Goal: Obtain resource: Download file/media

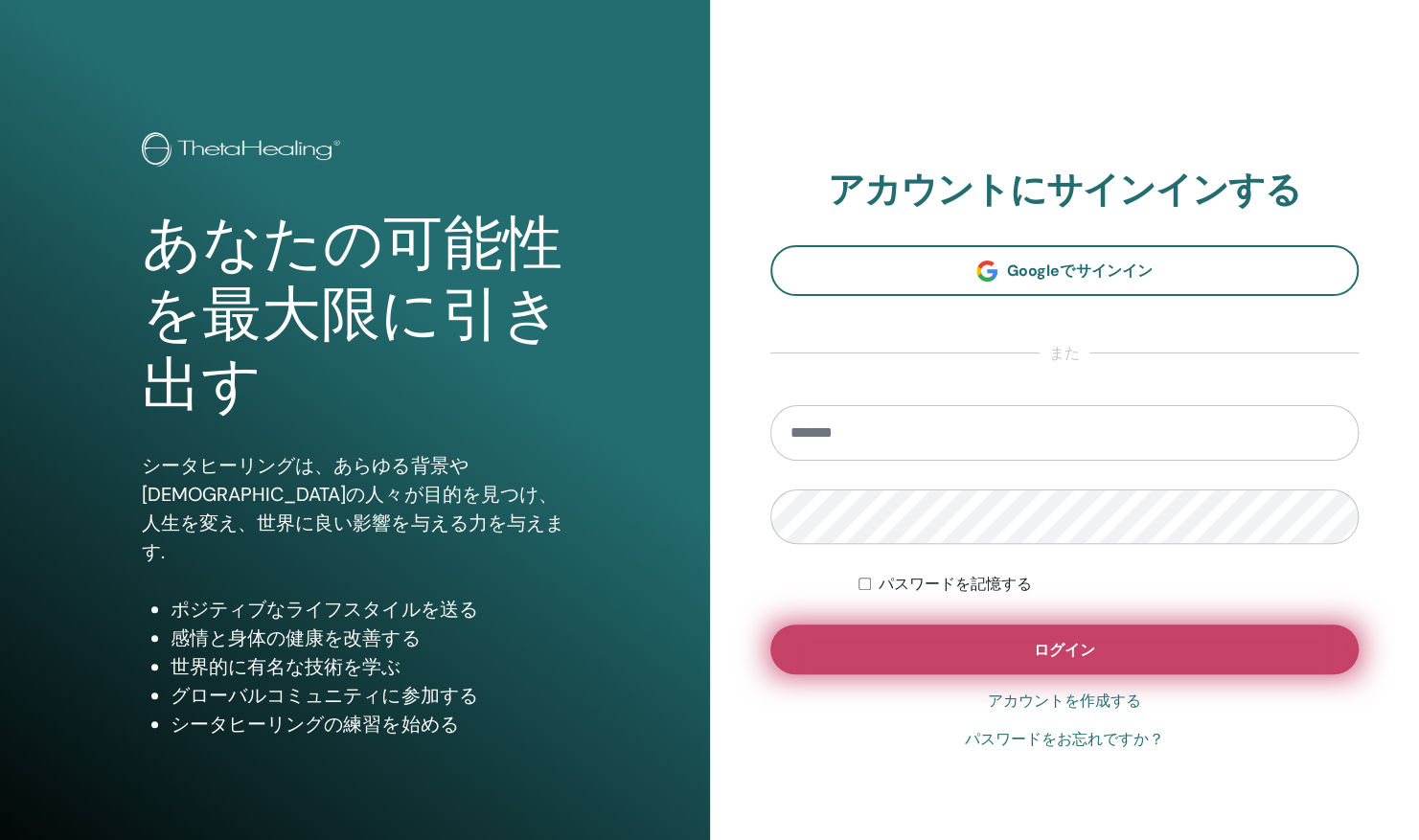
type input "**********"
click at [928, 655] on button "ログイン" at bounding box center [1064, 649] width 590 height 50
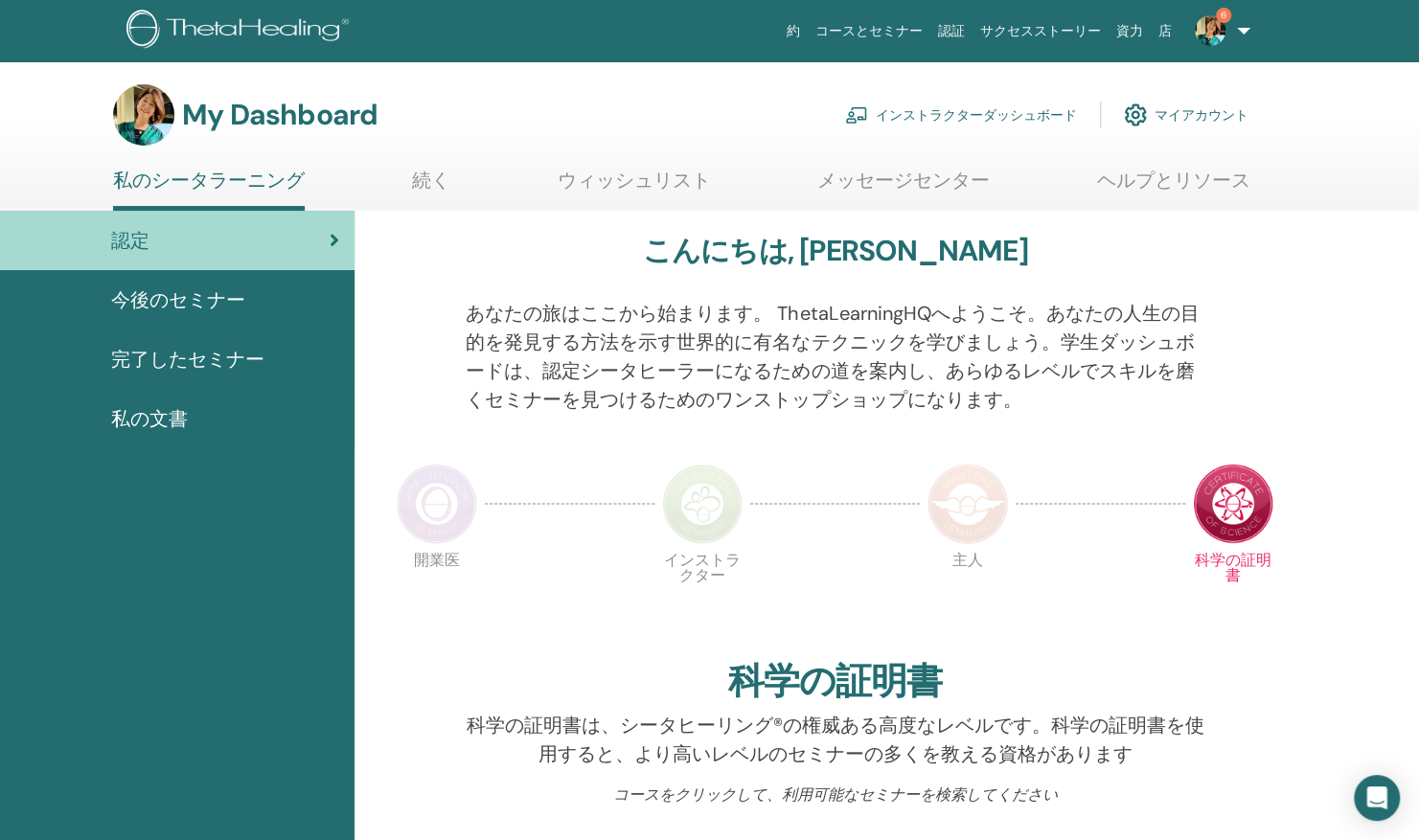
click at [864, 113] on img at bounding box center [857, 115] width 23 height 18
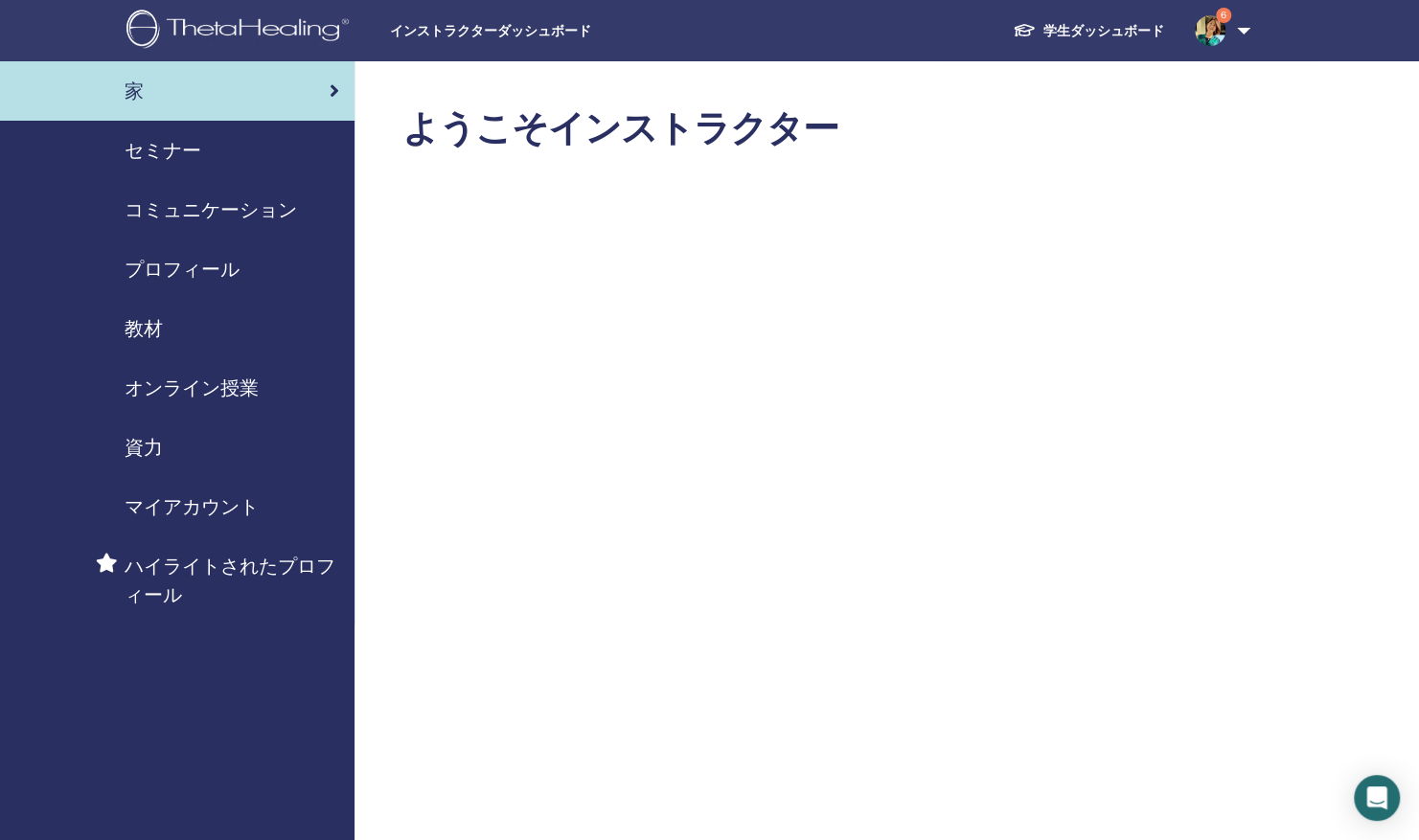
click at [147, 322] on span "教材" at bounding box center [143, 327] width 38 height 28
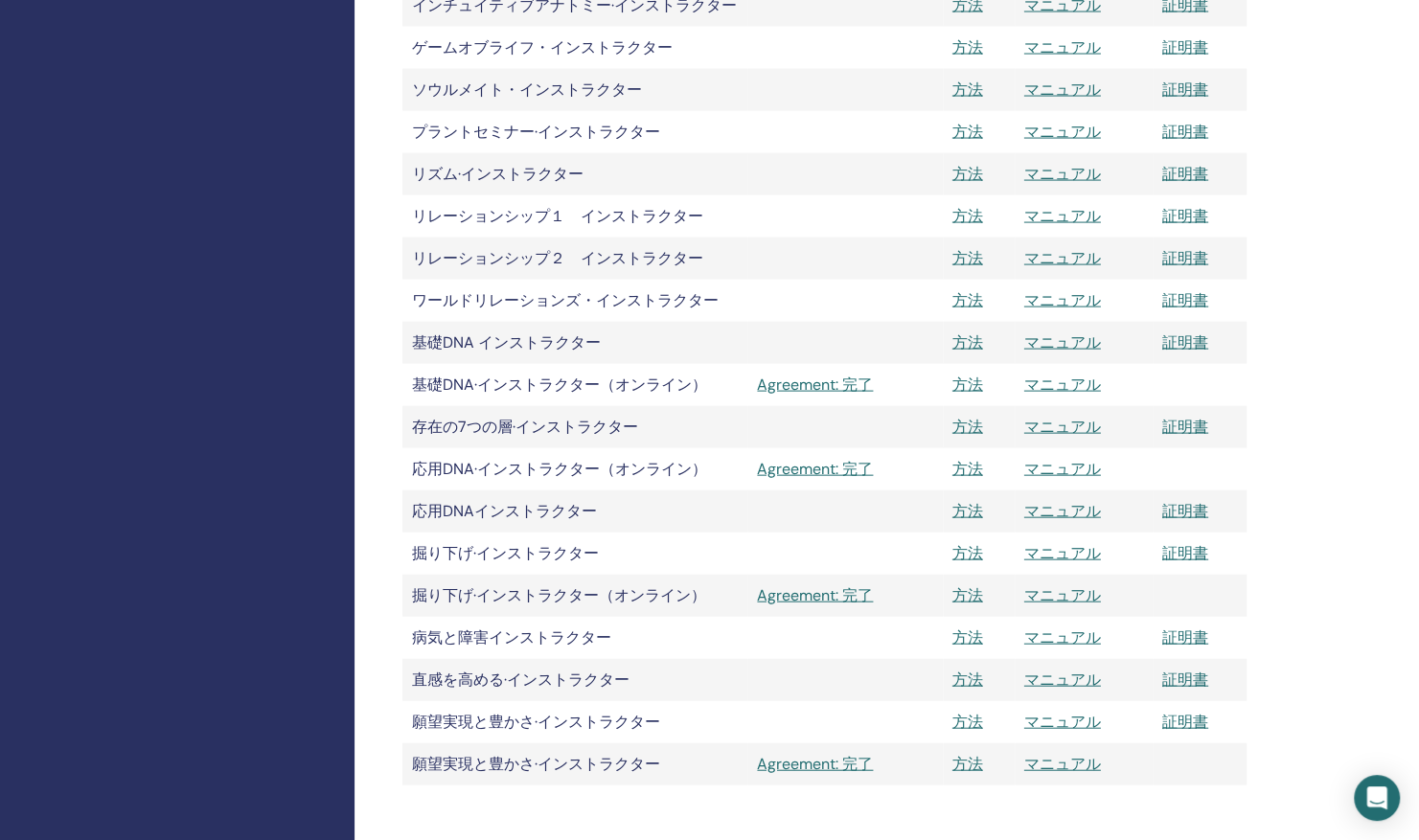
scroll to position [2203, 0]
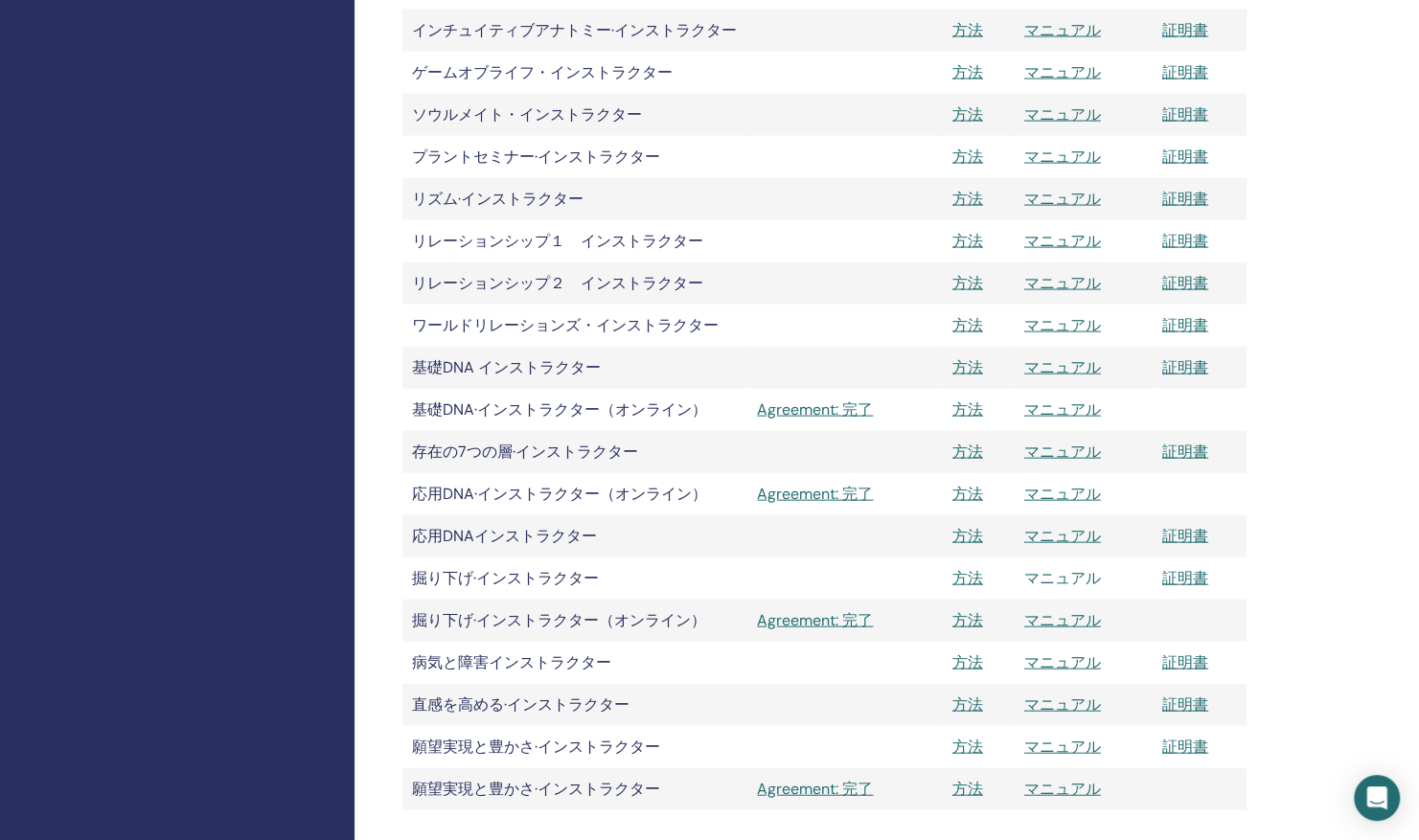
click at [1058, 571] on link "マニュアル" at bounding box center [1062, 578] width 77 height 20
